Goal: Information Seeking & Learning: Find specific fact

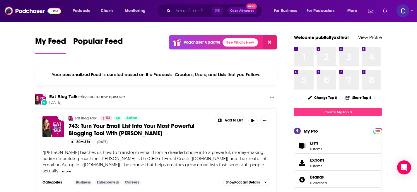
click at [191, 8] on input "Search podcasts, credits, & more..." at bounding box center [192, 10] width 39 height 9
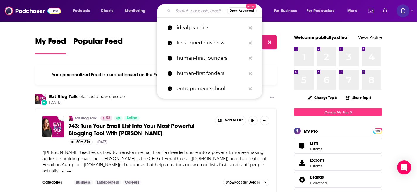
paste input "Secrets of the Career Game"
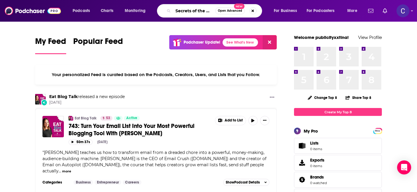
scroll to position [0, 22]
type input "Secrets of the Career Game"
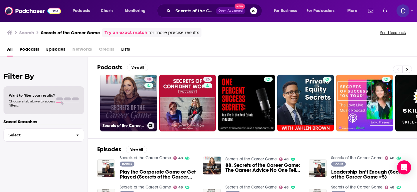
click at [140, 103] on link "48 Secrets of the Career Game" at bounding box center [128, 103] width 57 height 57
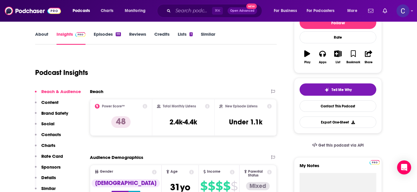
scroll to position [82, 0]
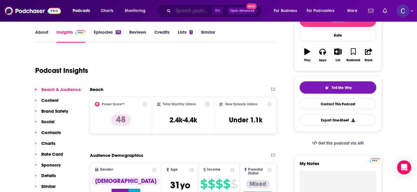
click at [177, 10] on input "Search podcasts, credits, & more..." at bounding box center [192, 10] width 39 height 9
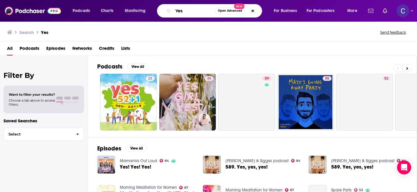
drag, startPoint x: 190, startPoint y: 12, endPoint x: 151, endPoint y: 12, distance: 38.3
click at [151, 12] on div "Podcasts Charts Monitoring Yes Open Advanced New For Business For Podcasters Mo…" at bounding box center [216, 10] width 294 height 13
paste input "The Guiding Voice"
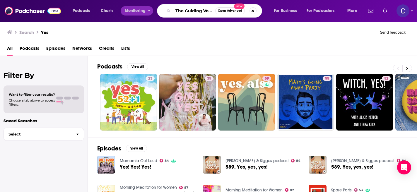
type input "The Guiding Voice"
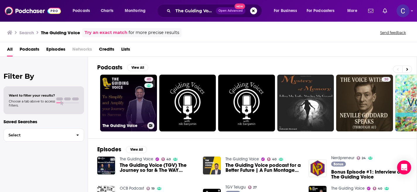
click at [135, 104] on link "40 The Guiding Voice" at bounding box center [128, 103] width 57 height 57
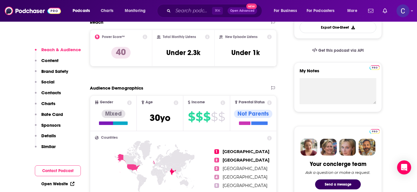
scroll to position [182, 0]
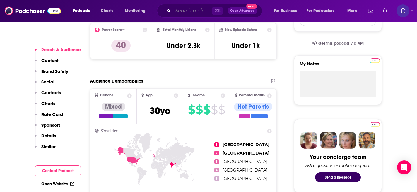
click at [174, 11] on input "Search podcasts, credits, & more..." at bounding box center [192, 10] width 39 height 9
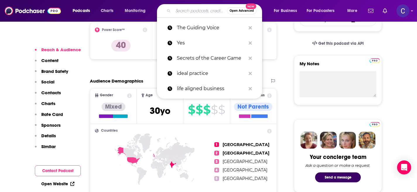
paste input "HR Empowerment"
type input "HR Empowerment"
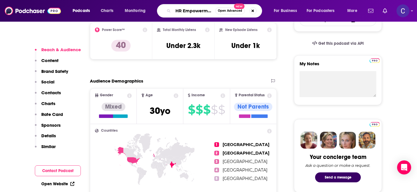
scroll to position [0, 3]
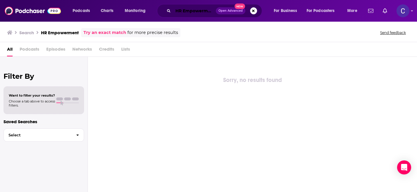
click at [193, 7] on input "HR Empowerment" at bounding box center [194, 10] width 43 height 9
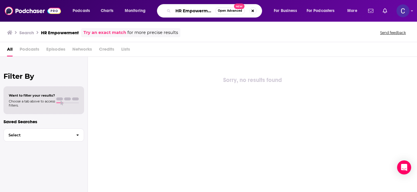
click at [207, 10] on input "HR Empowerment" at bounding box center [194, 10] width 42 height 9
click at [184, 14] on input "HR Empowerment" at bounding box center [194, 10] width 42 height 9
click at [194, 11] on input "HR Empowerment" at bounding box center [194, 10] width 42 height 9
click at [204, 11] on input "HR Empowerment" at bounding box center [194, 10] width 42 height 9
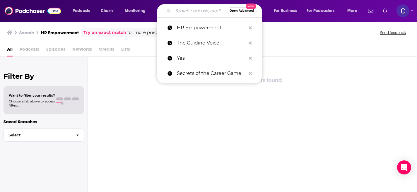
paste input "HR Empowerment"
type input "HR Empowerment"
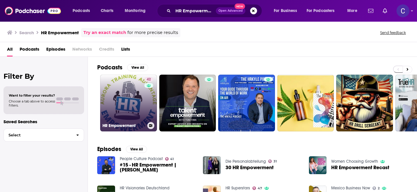
click at [142, 96] on link "42 HR Empowerment" at bounding box center [128, 103] width 57 height 57
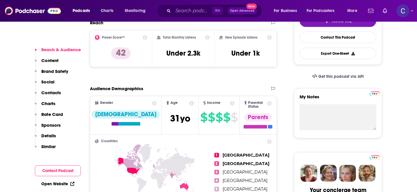
scroll to position [149, 0]
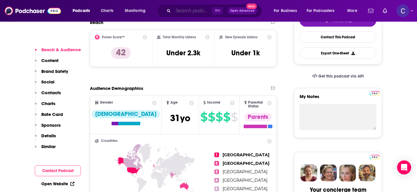
click at [191, 8] on input "Search podcasts, credits, & more..." at bounding box center [192, 10] width 39 height 9
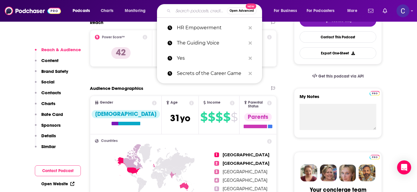
paste input "IT´S IN YOU! Career & Leadership Coaching for Women"
type input "IT´S IN YOU! Career & Leadership Coaching for Women"
